Goal: Task Accomplishment & Management: Use online tool/utility

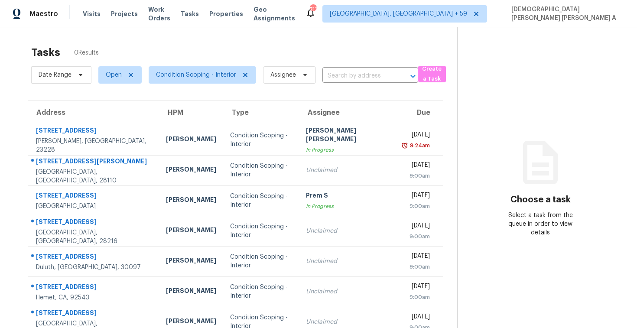
click at [94, 11] on span "Visits" at bounding box center [92, 14] width 18 height 9
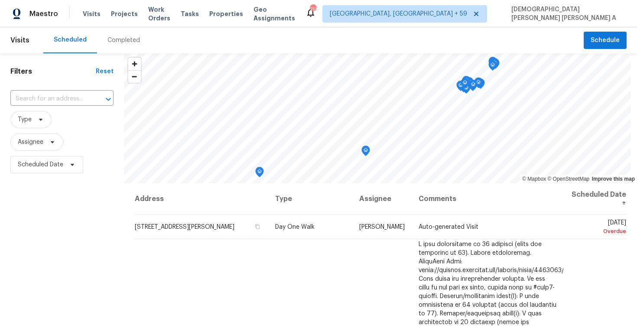
click at [110, 35] on div "Completed" at bounding box center [123, 40] width 53 height 26
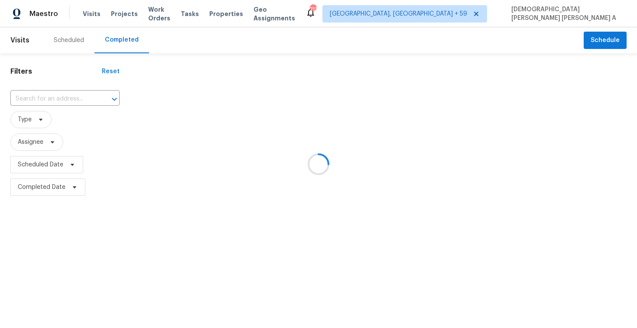
click at [29, 98] on div at bounding box center [318, 164] width 637 height 328
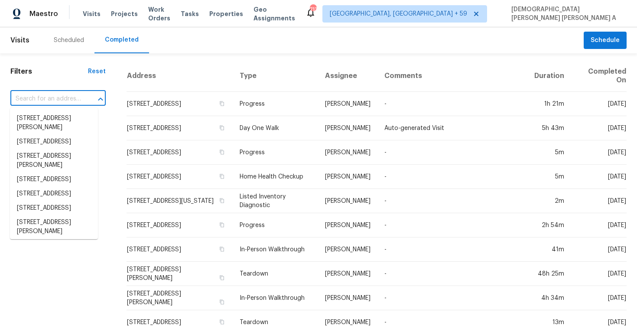
click at [29, 98] on input "text" at bounding box center [45, 98] width 71 height 13
paste input "[STREET_ADDRESS]"
type input "[STREET_ADDRESS]"
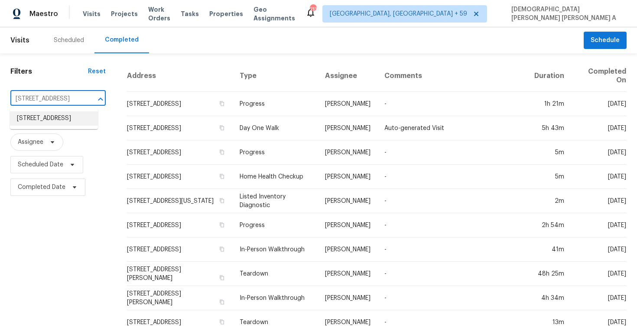
click at [68, 122] on li "[STREET_ADDRESS]" at bounding box center [54, 118] width 88 height 14
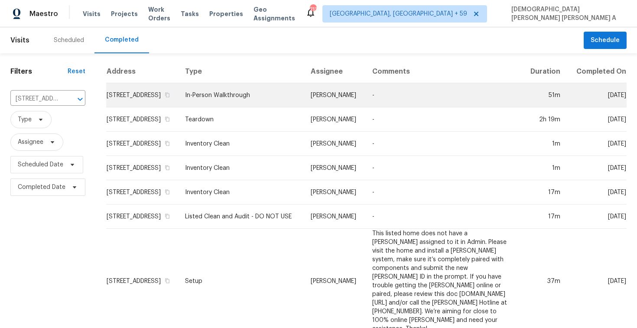
click at [391, 102] on td "-" at bounding box center [443, 95] width 156 height 24
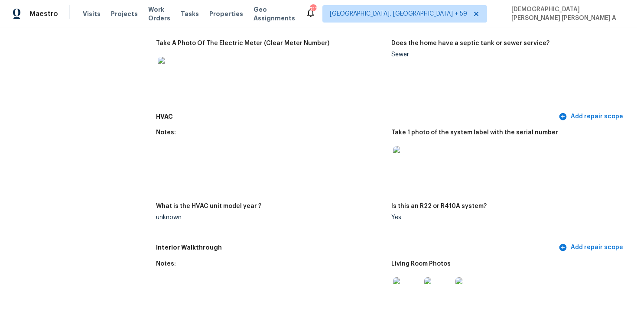
scroll to position [1087, 0]
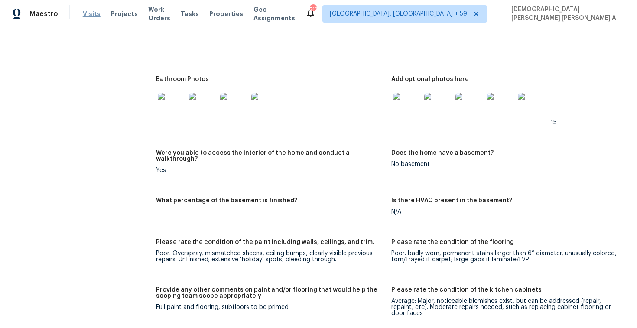
click at [85, 12] on span "Visits" at bounding box center [92, 14] width 18 height 9
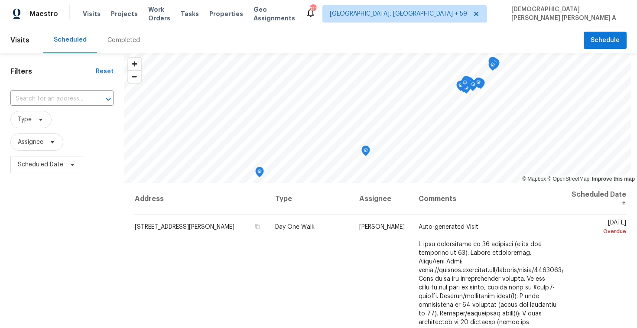
click at [122, 42] on div "Completed" at bounding box center [123, 40] width 32 height 9
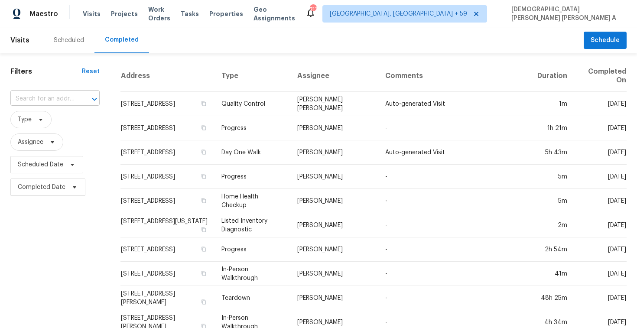
click at [56, 101] on input "text" at bounding box center [42, 98] width 65 height 13
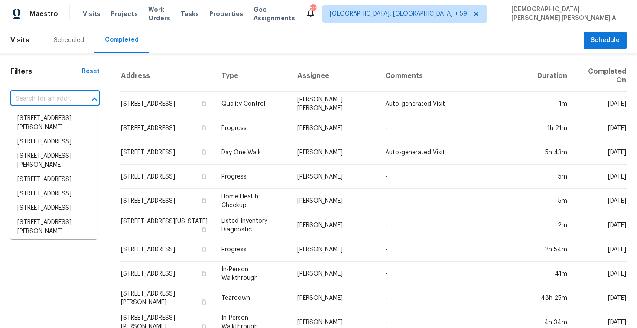
paste input "[STREET_ADDRESS]"
type input "[STREET_ADDRESS]"
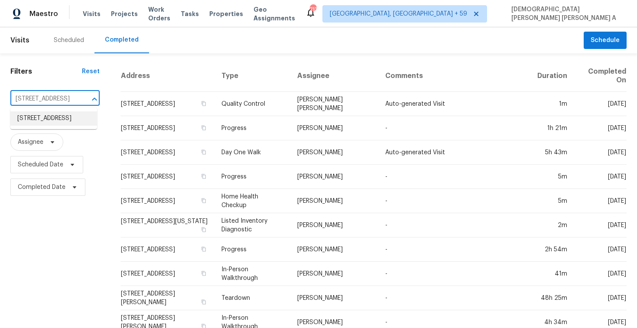
click at [70, 126] on li "[STREET_ADDRESS]" at bounding box center [53, 118] width 87 height 14
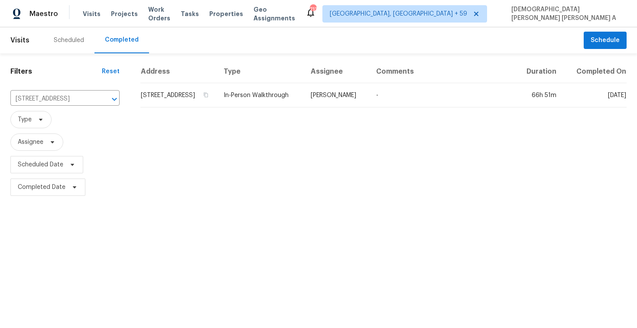
click at [339, 105] on td "[PERSON_NAME]" at bounding box center [336, 95] width 65 height 24
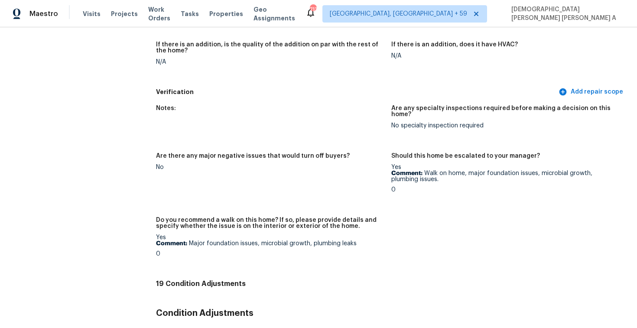
scroll to position [1687, 0]
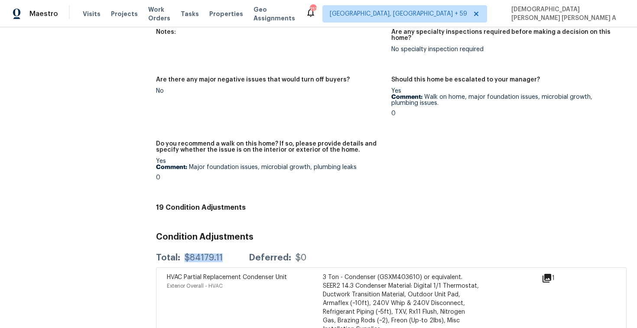
drag, startPoint x: 223, startPoint y: 243, endPoint x: 185, endPoint y: 243, distance: 37.7
click at [185, 253] on div "Total: $84179.11 Deferred: $0" at bounding box center [231, 257] width 150 height 9
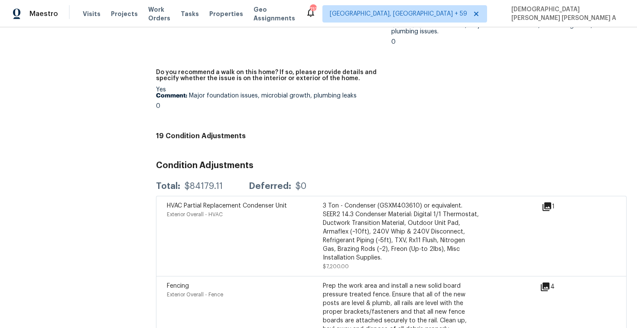
scroll to position [1579, 0]
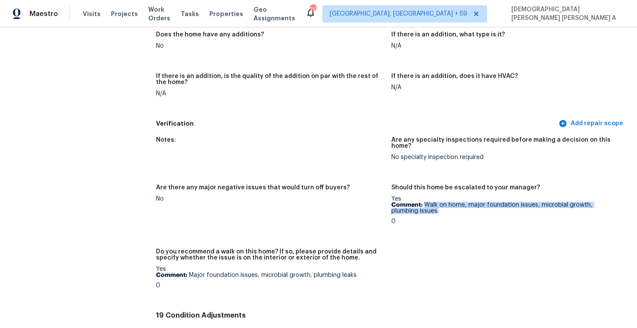
drag, startPoint x: 424, startPoint y: 190, endPoint x: 429, endPoint y: 199, distance: 10.9
click at [429, 202] on p "Comment: Walk on home, major foundation issues, microbial growth, plumbing issu…" at bounding box center [505, 208] width 228 height 12
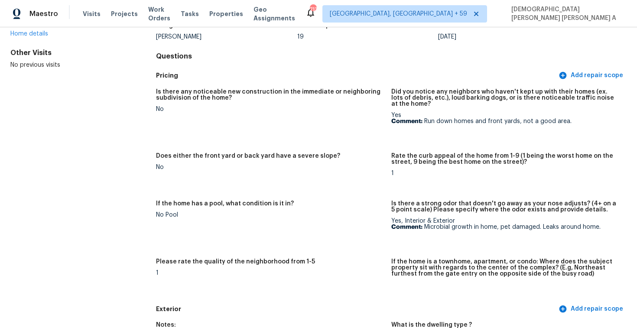
scroll to position [0, 0]
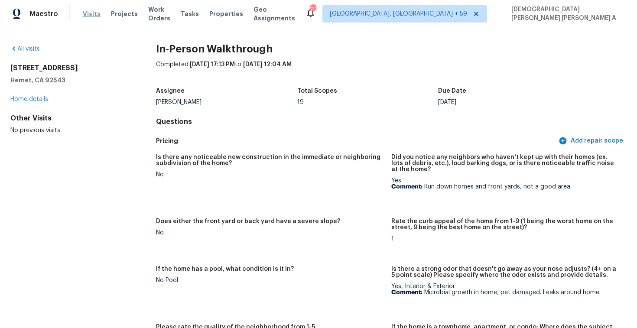
click at [83, 12] on span "Visits" at bounding box center [92, 14] width 18 height 9
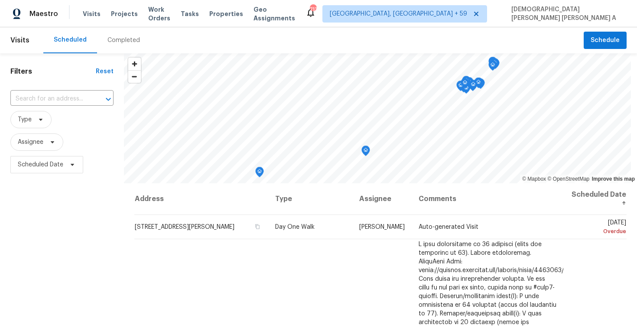
click at [122, 37] on div "Completed" at bounding box center [123, 40] width 32 height 9
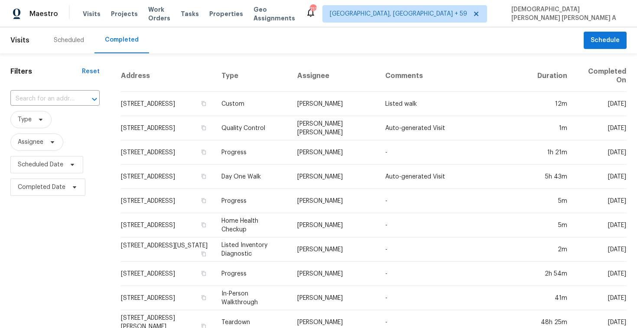
click at [60, 98] on input "text" at bounding box center [42, 98] width 65 height 13
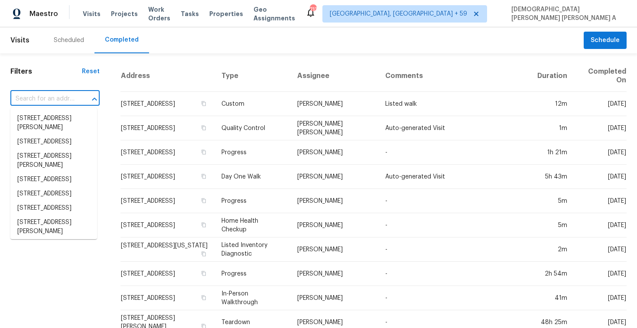
paste input "[STREET_ADDRESS]"
type input "[STREET_ADDRESS]"
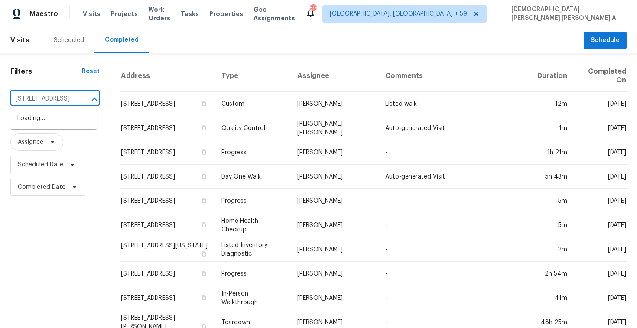
scroll to position [0, 40]
click at [79, 125] on li "[STREET_ADDRESS]" at bounding box center [53, 118] width 87 height 14
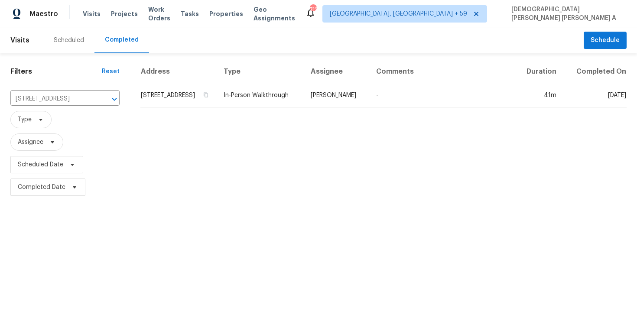
click at [304, 102] on td "In-Person Walkthrough" at bounding box center [260, 95] width 87 height 24
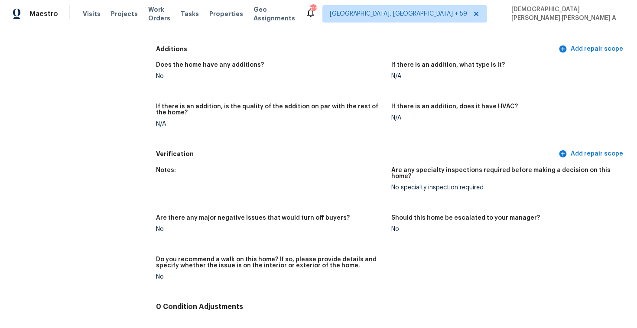
scroll to position [1971, 0]
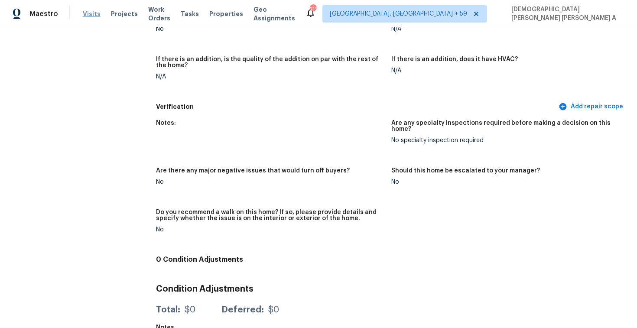
click at [85, 15] on span "Visits" at bounding box center [92, 14] width 18 height 9
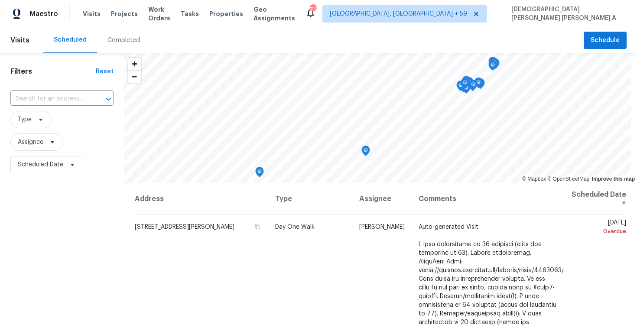
click at [112, 48] on div "Completed" at bounding box center [123, 40] width 53 height 26
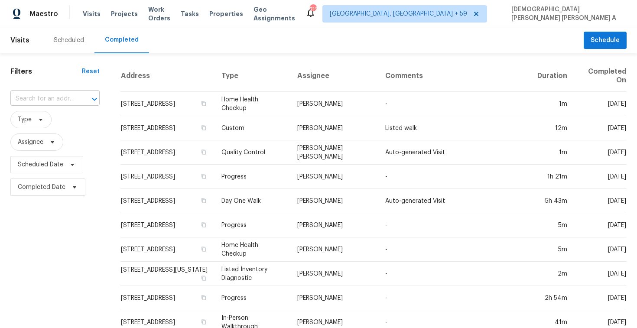
click at [57, 95] on input "text" at bounding box center [42, 98] width 65 height 13
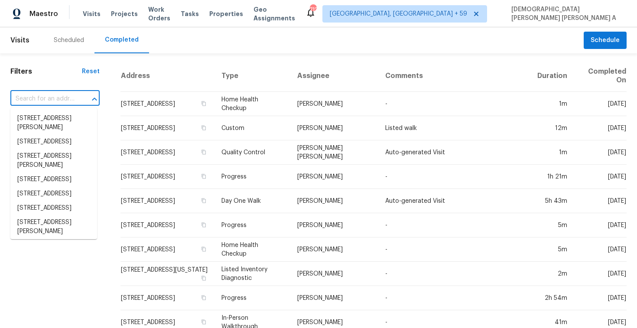
paste input "[STREET_ADDRESS]"
type input "[STREET_ADDRESS]"
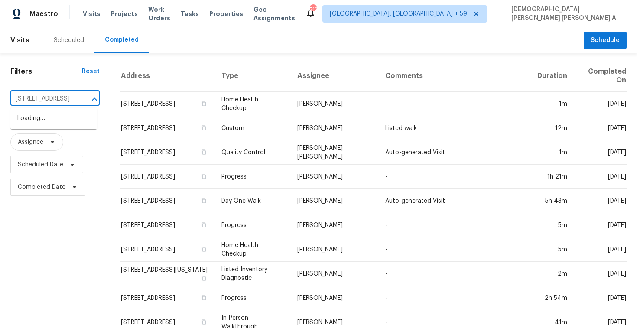
scroll to position [0, 51]
click at [77, 125] on li "[STREET_ADDRESS]" at bounding box center [53, 118] width 87 height 14
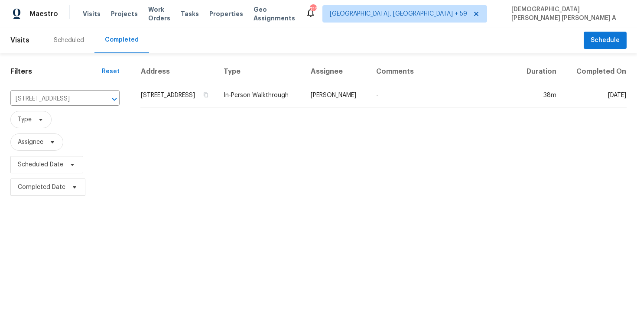
click at [344, 105] on td "[PERSON_NAME]" at bounding box center [336, 95] width 65 height 24
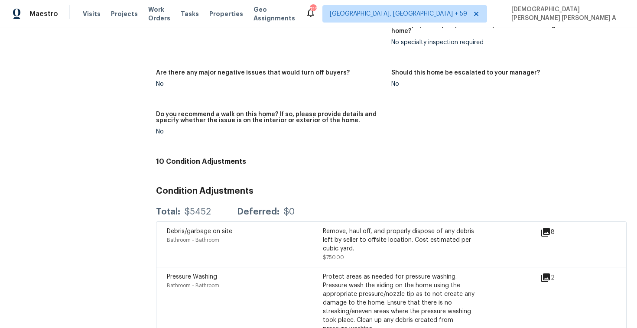
scroll to position [1982, 0]
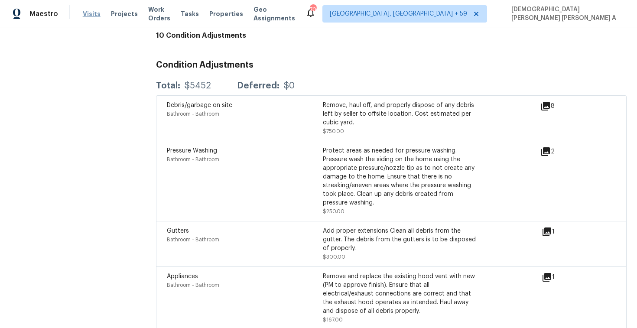
click at [88, 11] on span "Visits" at bounding box center [92, 14] width 18 height 9
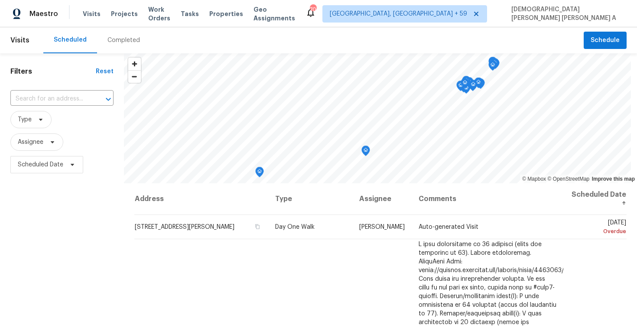
click at [115, 39] on div "Completed" at bounding box center [123, 40] width 32 height 9
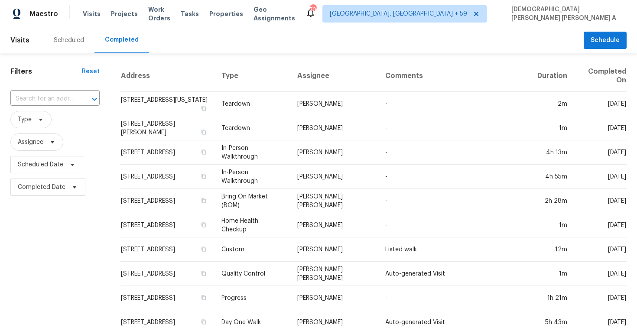
click at [47, 95] on input "text" at bounding box center [42, 98] width 65 height 13
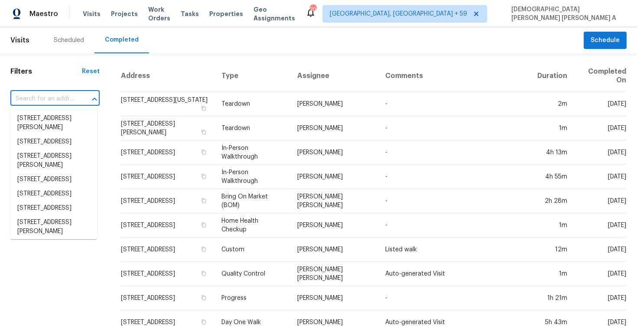
paste input "[STREET_ADDRESS]"
type input "[STREET_ADDRESS]"
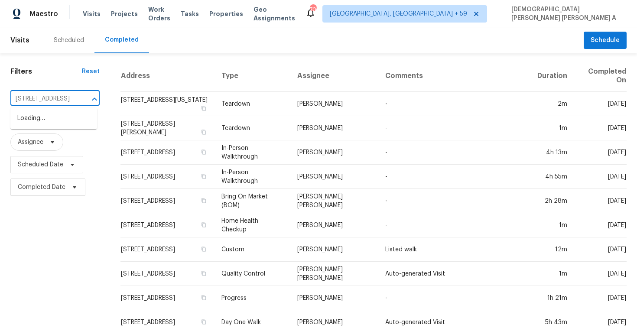
scroll to position [0, 87]
click at [44, 123] on li "[STREET_ADDRESS]" at bounding box center [53, 118] width 87 height 14
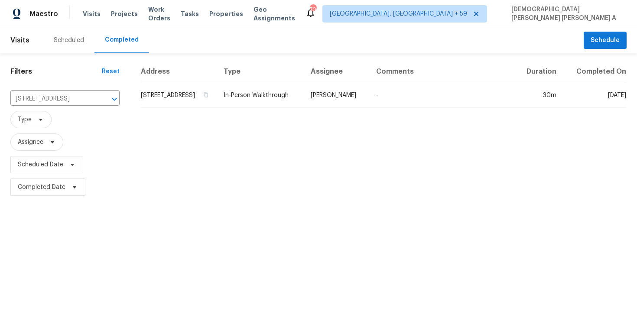
click at [304, 92] on td "In-Person Walkthrough" at bounding box center [260, 95] width 87 height 24
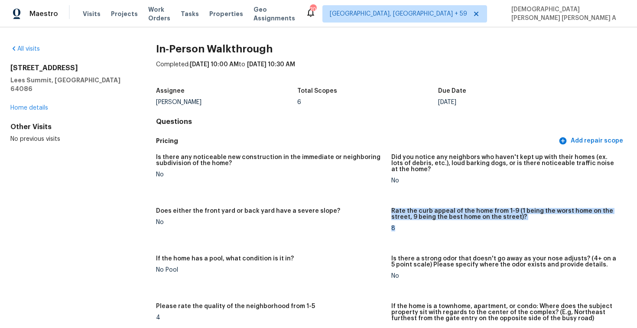
drag, startPoint x: 399, startPoint y: 228, endPoint x: 377, endPoint y: 228, distance: 21.2
click at [378, 228] on div "Is there any noticeable new construction in the immediate or neighboring subdiv…" at bounding box center [391, 247] width 471 height 197
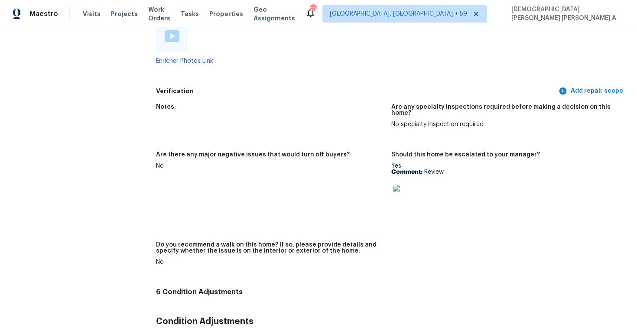
scroll to position [1929, 0]
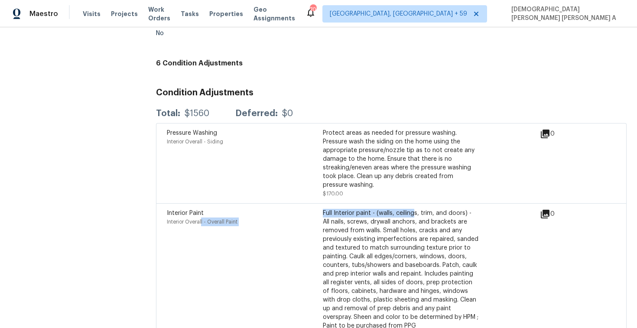
drag, startPoint x: 202, startPoint y: 215, endPoint x: 415, endPoint y: 204, distance: 213.1
click at [415, 209] on div "Interior Paint Interior Overall - Overall Paint Full Interior paint - (walls, c…" at bounding box center [323, 274] width 312 height 130
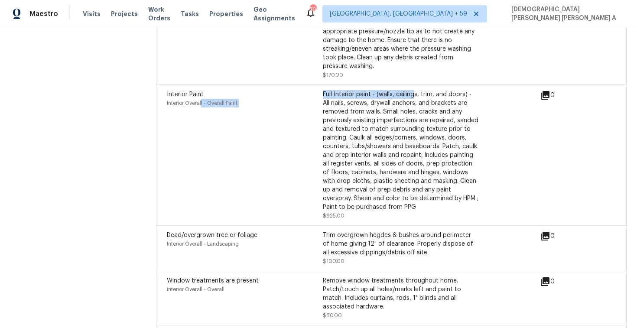
scroll to position [1992, 0]
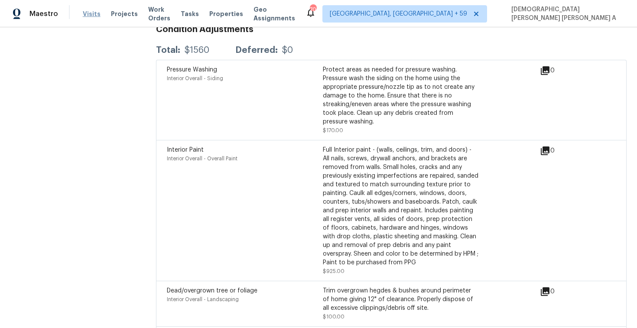
click at [90, 11] on span "Visits" at bounding box center [92, 14] width 18 height 9
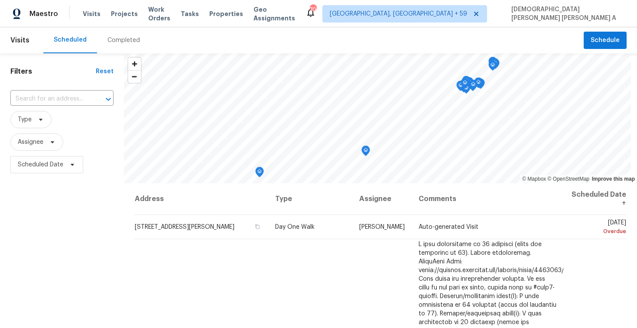
click at [116, 43] on div "Completed" at bounding box center [123, 40] width 32 height 9
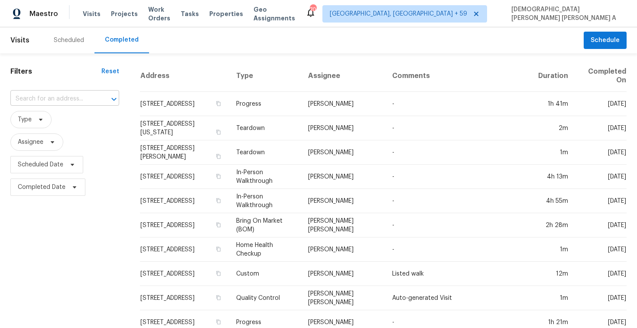
click at [57, 97] on input "text" at bounding box center [52, 98] width 84 height 13
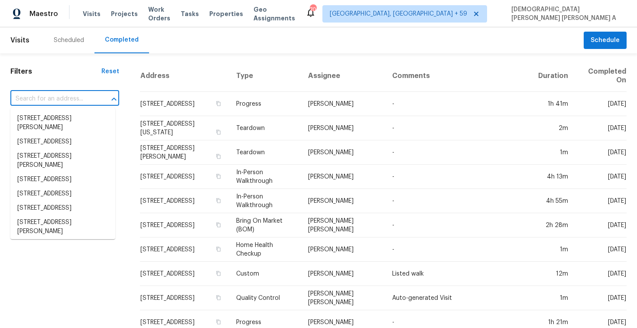
paste input "[STREET_ADDRESS][PERSON_NAME]"
type input "[STREET_ADDRESS][PERSON_NAME]"
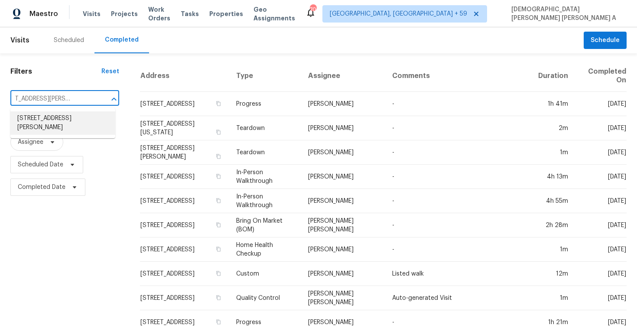
click at [72, 119] on li "[STREET_ADDRESS][PERSON_NAME]" at bounding box center [62, 122] width 105 height 23
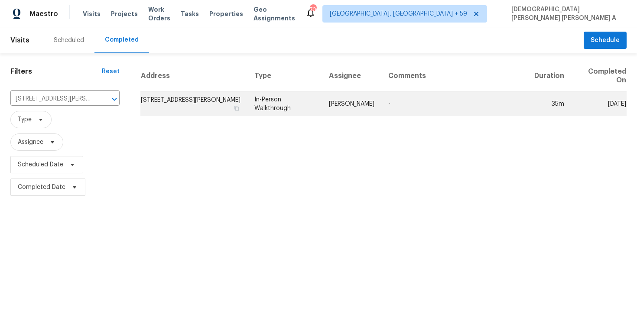
click at [312, 98] on td "In-Person Walkthrough" at bounding box center [284, 104] width 75 height 24
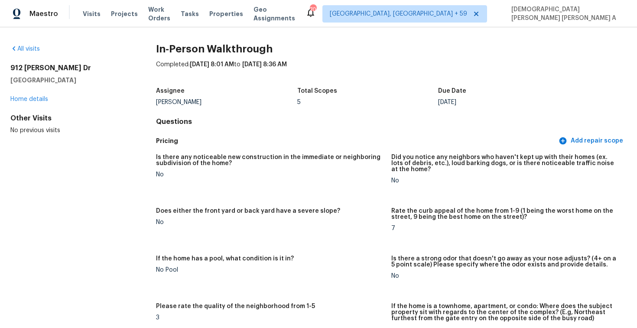
click at [396, 230] on div "7" at bounding box center [505, 228] width 228 height 6
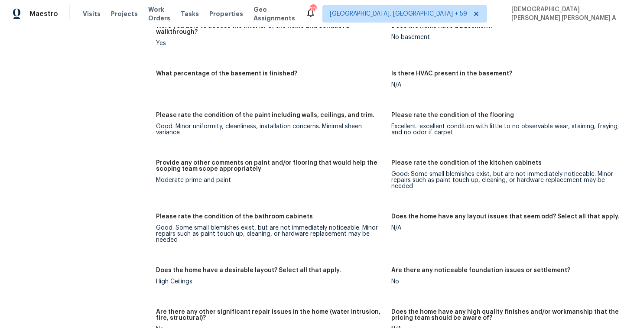
scroll to position [1108, 0]
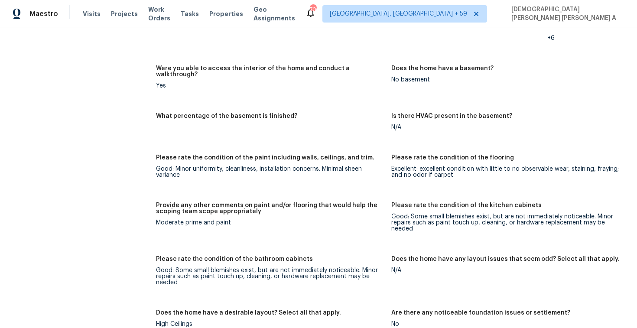
click at [413, 166] on div "Excellent: excellent condition with little to no observable wear, staining, fra…" at bounding box center [505, 172] width 228 height 12
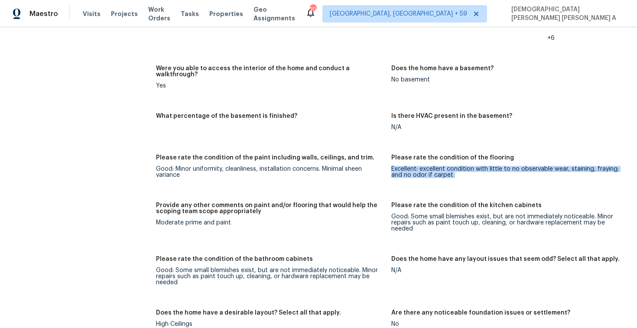
click at [413, 166] on div "Excellent: excellent condition with little to no observable wear, staining, fra…" at bounding box center [505, 172] width 228 height 12
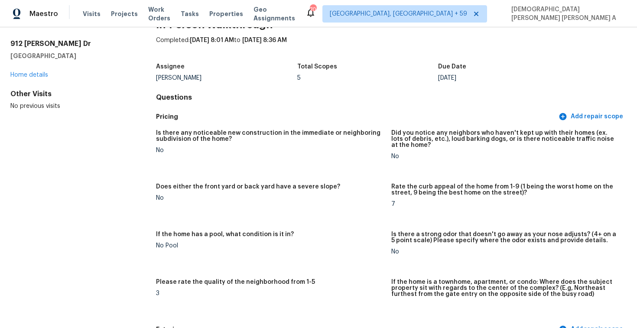
scroll to position [0, 0]
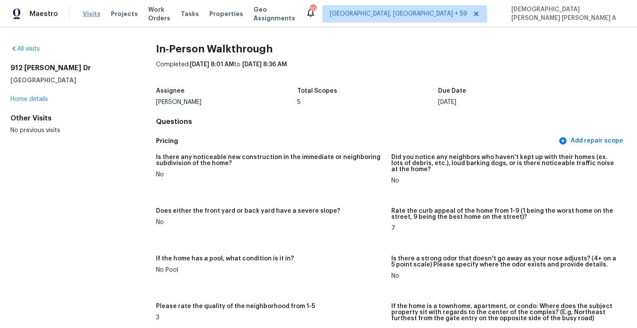
click at [83, 13] on span "Visits" at bounding box center [92, 14] width 18 height 9
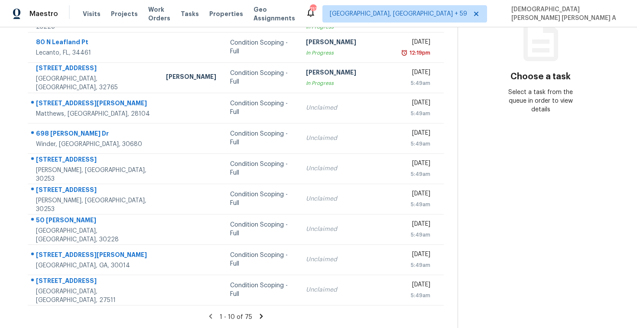
click at [257, 314] on icon at bounding box center [261, 316] width 8 height 8
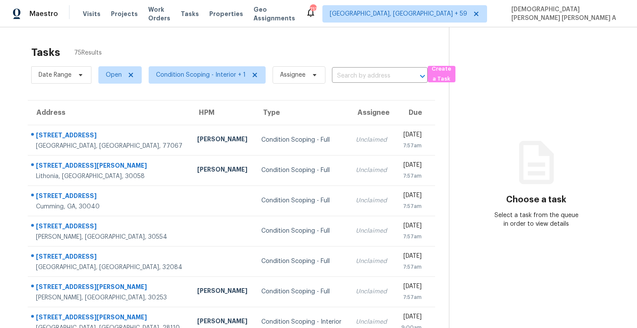
scroll to position [123, 0]
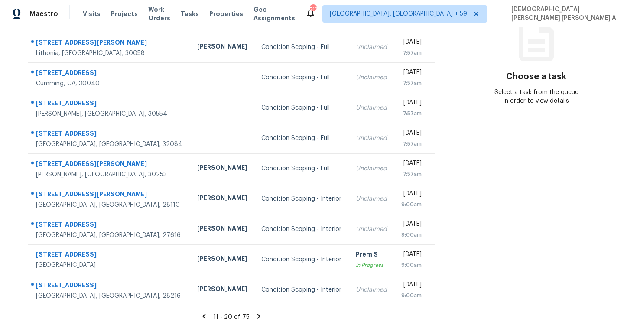
click at [259, 320] on div "11 - 20 of 75" at bounding box center [231, 316] width 435 height 9
click at [253, 311] on section "Tasks 75 Results Date Range Open Condition Scoping - Interior + 1 Assignee ​ Cr…" at bounding box center [231, 123] width 435 height 410
click at [257, 315] on icon at bounding box center [258, 316] width 3 height 5
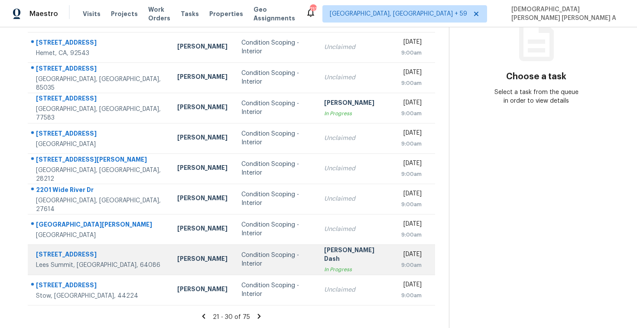
click at [317, 249] on td "Soumya Ranjan Dash In Progress" at bounding box center [355, 259] width 77 height 30
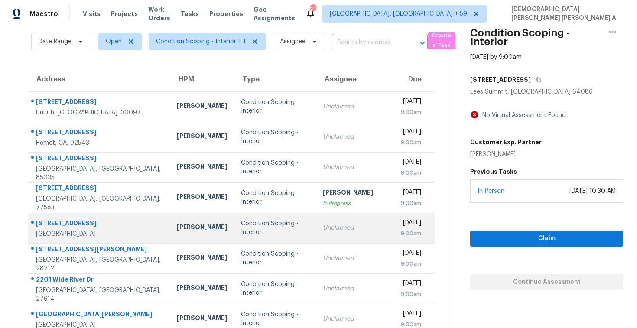
scroll to position [0, 0]
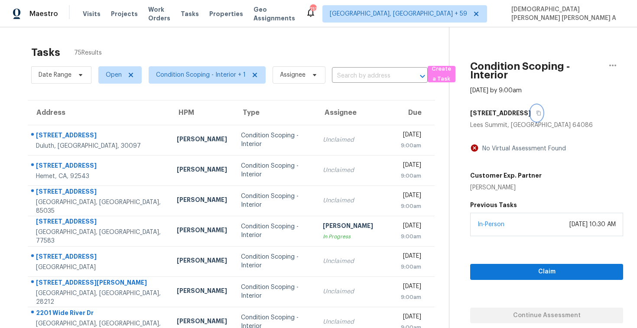
click at [543, 113] on button "button" at bounding box center [537, 113] width 12 height 16
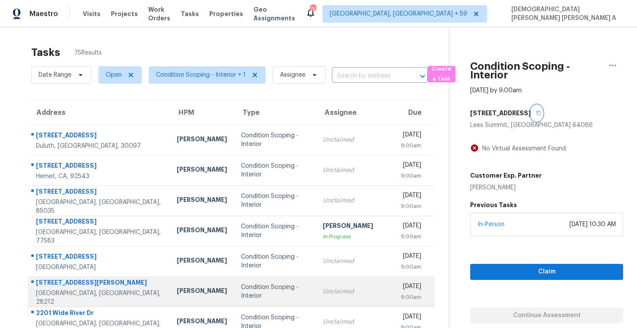
scroll to position [123, 0]
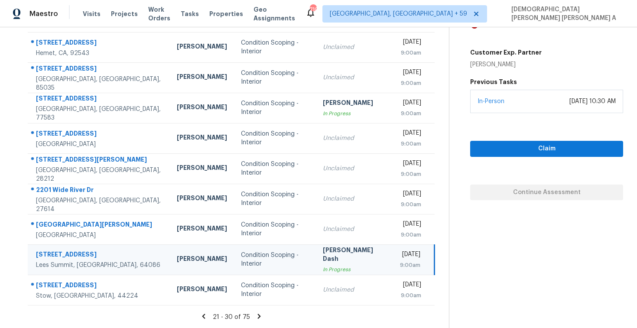
click at [258, 317] on icon at bounding box center [259, 316] width 3 height 5
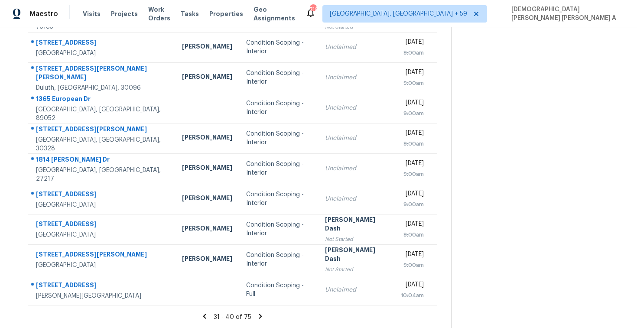
click at [259, 315] on icon at bounding box center [260, 316] width 3 height 5
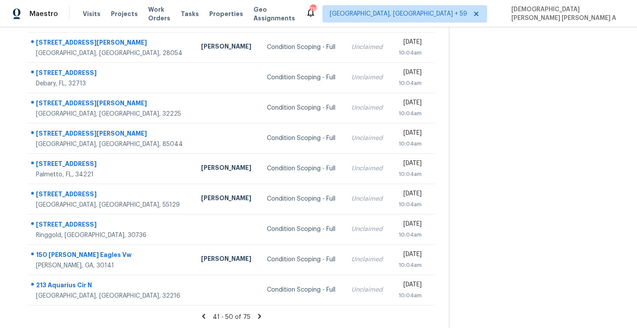
scroll to position [0, 0]
click at [256, 315] on icon at bounding box center [260, 316] width 8 height 8
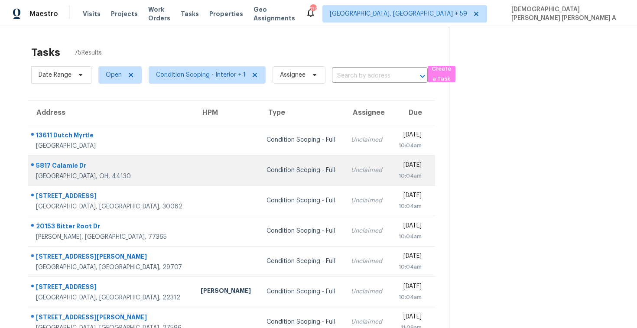
scroll to position [123, 0]
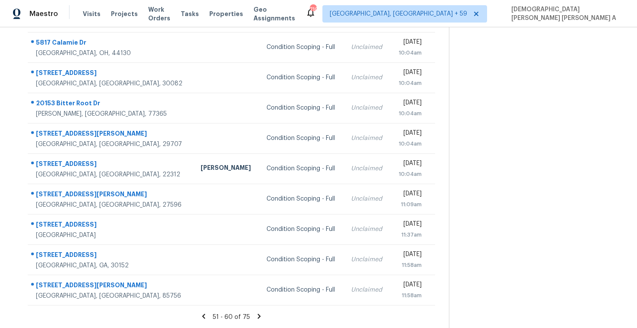
click at [258, 318] on icon at bounding box center [259, 316] width 3 height 5
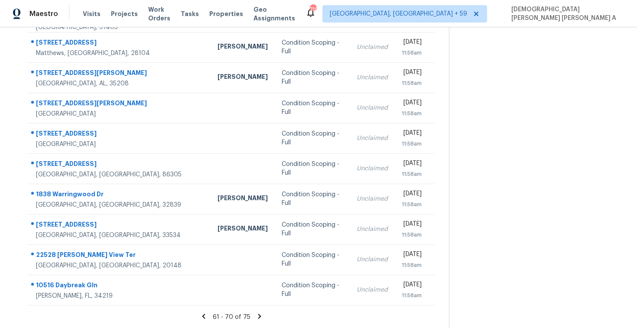
click at [256, 316] on icon at bounding box center [260, 316] width 8 height 8
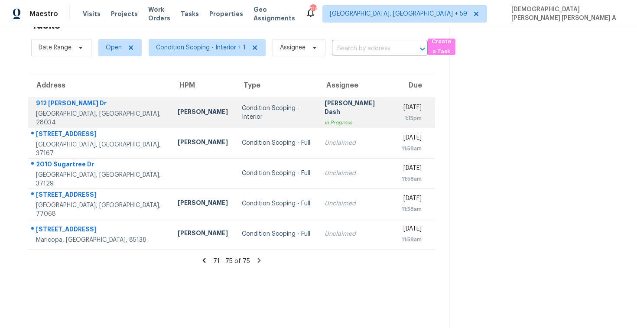
click at [270, 110] on div "Condition Scoping - Interior" at bounding box center [276, 112] width 69 height 17
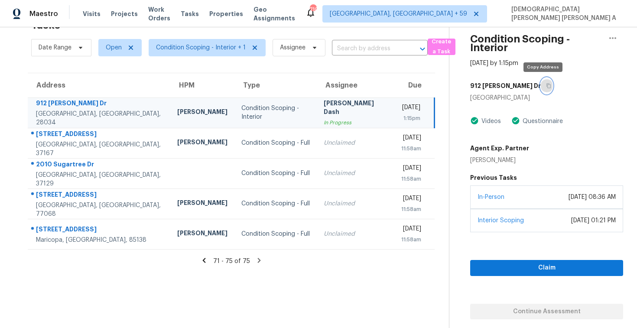
click at [546, 85] on icon "button" at bounding box center [548, 85] width 5 height 5
click at [253, 49] on icon at bounding box center [254, 47] width 7 height 7
